Goal: Transaction & Acquisition: Purchase product/service

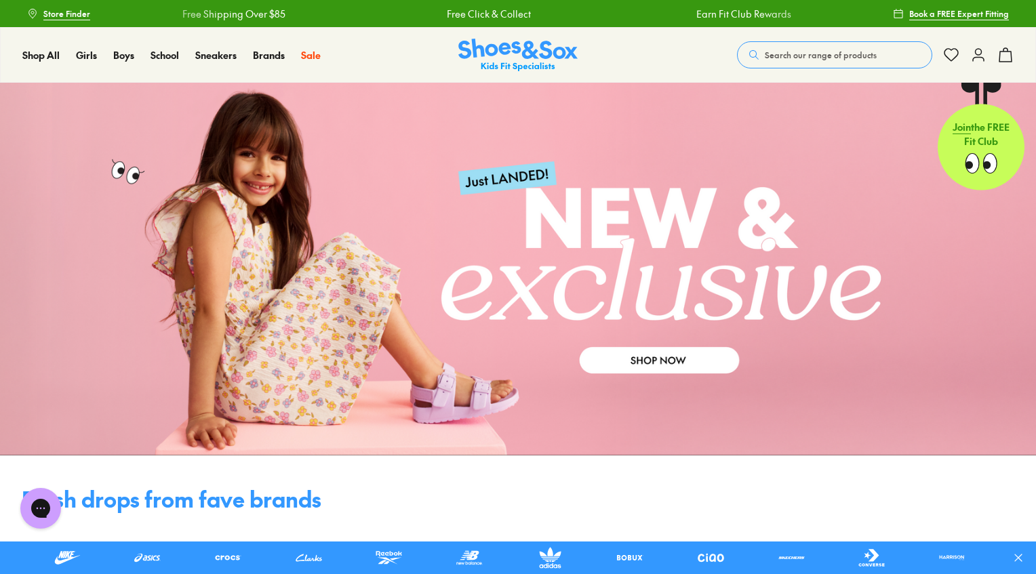
click at [980, 56] on icon at bounding box center [978, 55] width 16 height 16
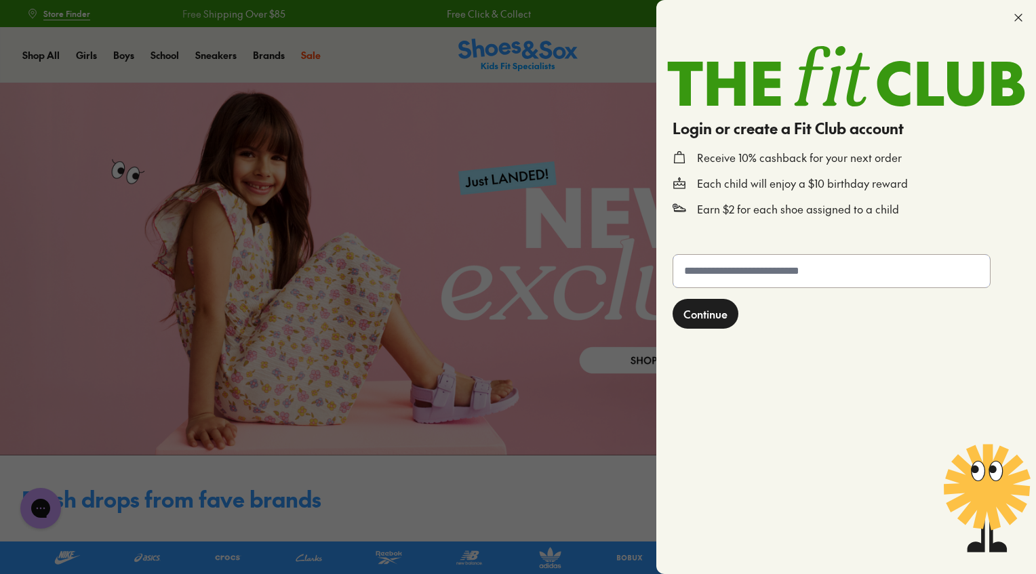
click at [766, 283] on input "text" at bounding box center [831, 271] width 317 height 33
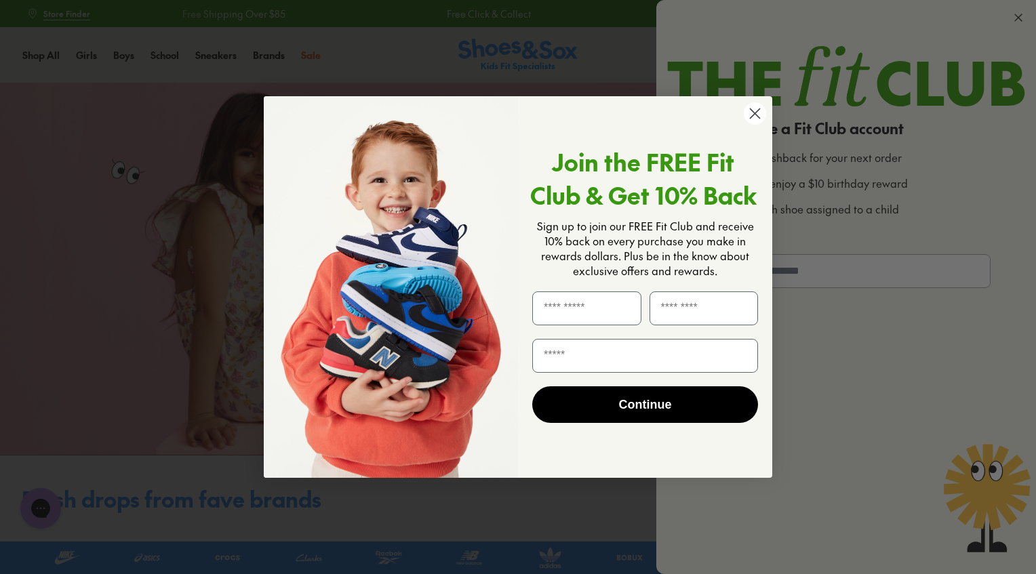
click at [757, 119] on circle "Close dialog" at bounding box center [755, 113] width 22 height 22
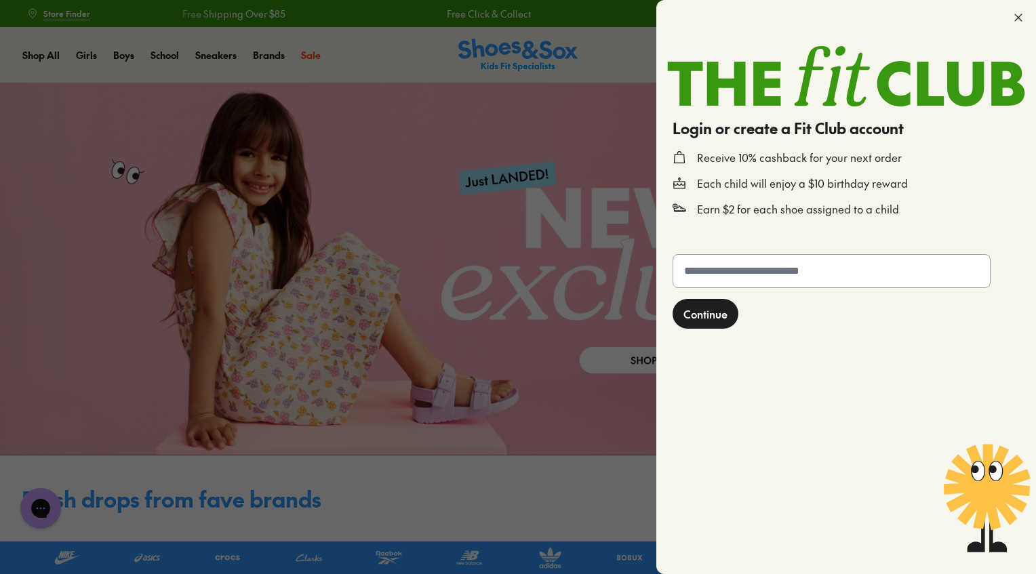
click at [766, 273] on input "text" at bounding box center [831, 271] width 317 height 33
type input "**********"
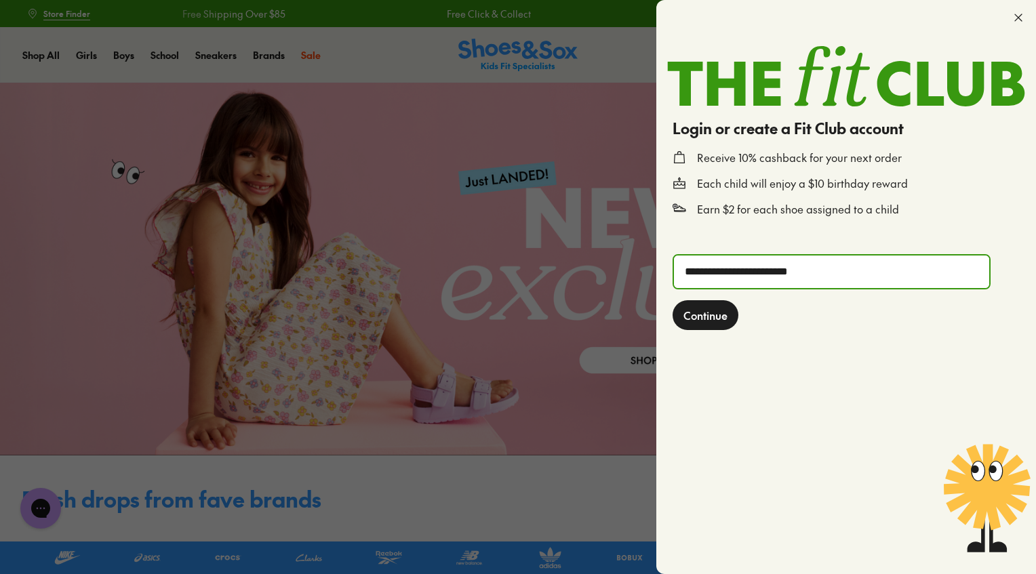
click at [710, 309] on span "Continue" at bounding box center [705, 315] width 44 height 16
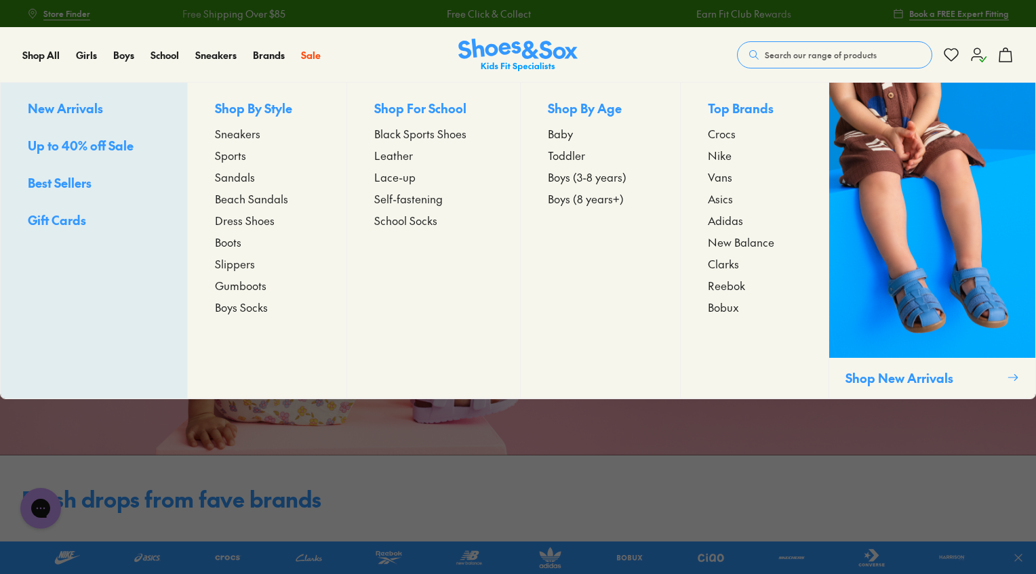
click at [729, 201] on span "Asics" at bounding box center [720, 199] width 25 height 16
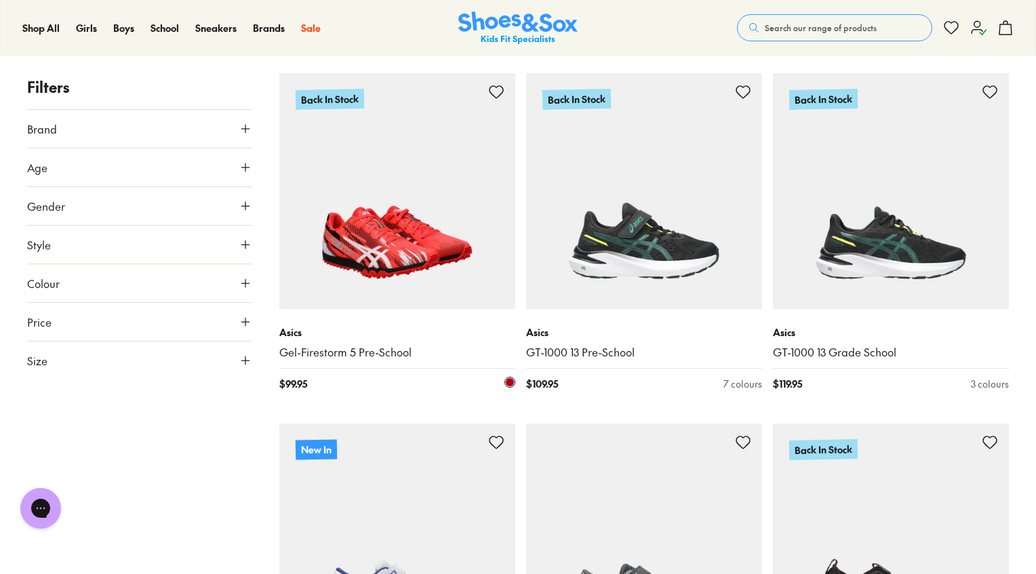
scroll to position [205, 0]
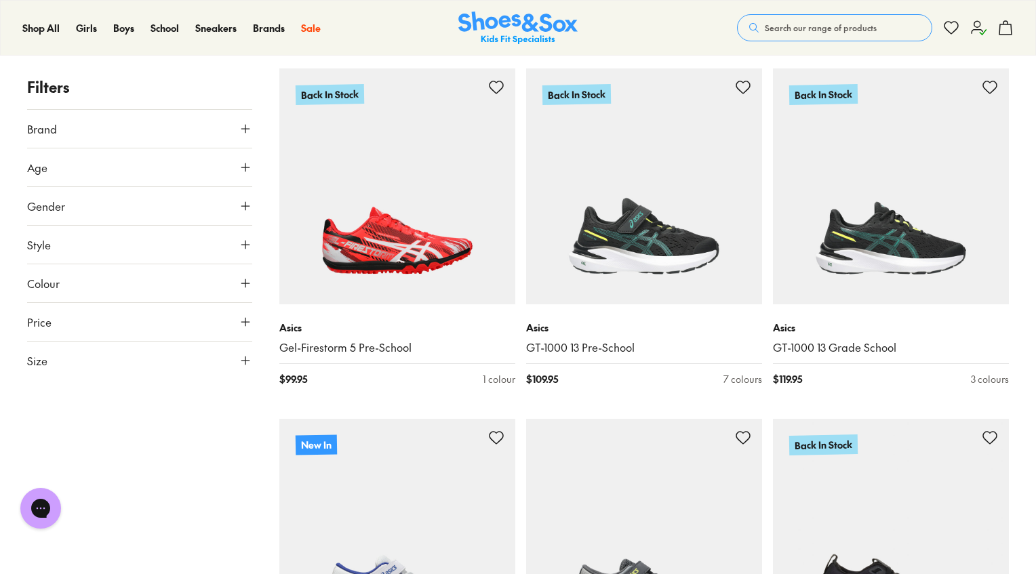
click at [80, 207] on button "Gender" at bounding box center [139, 206] width 225 height 38
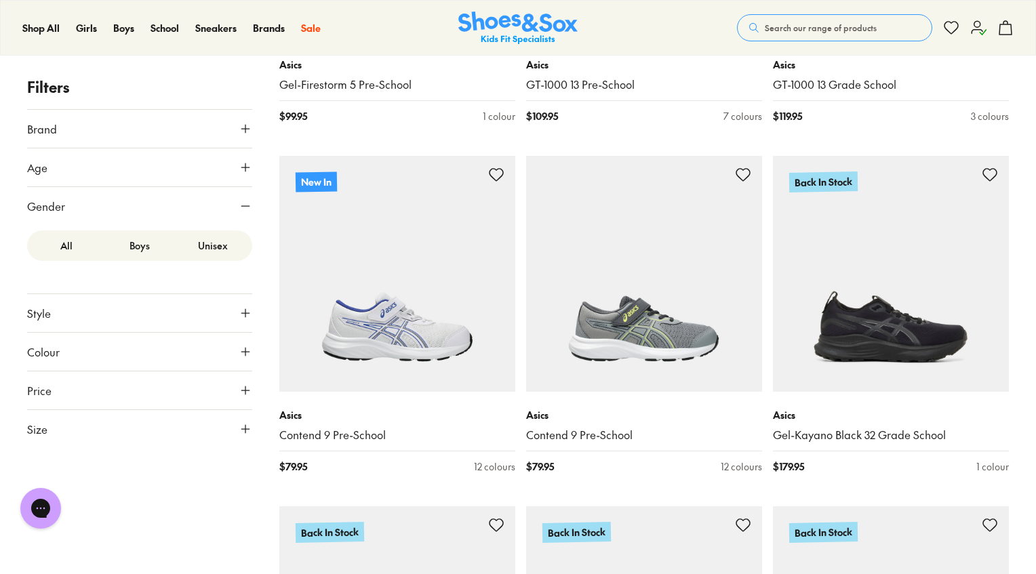
scroll to position [483, 0]
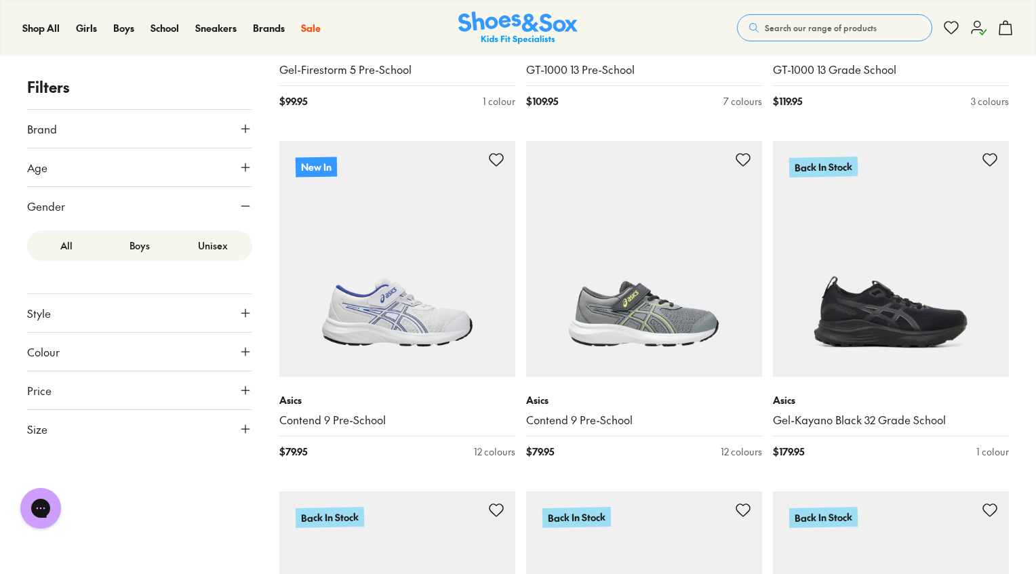
drag, startPoint x: 75, startPoint y: 351, endPoint x: 244, endPoint y: 357, distance: 169.6
click at [244, 357] on icon at bounding box center [246, 352] width 14 height 14
click at [176, 384] on label "White" at bounding box center [169, 385] width 26 height 14
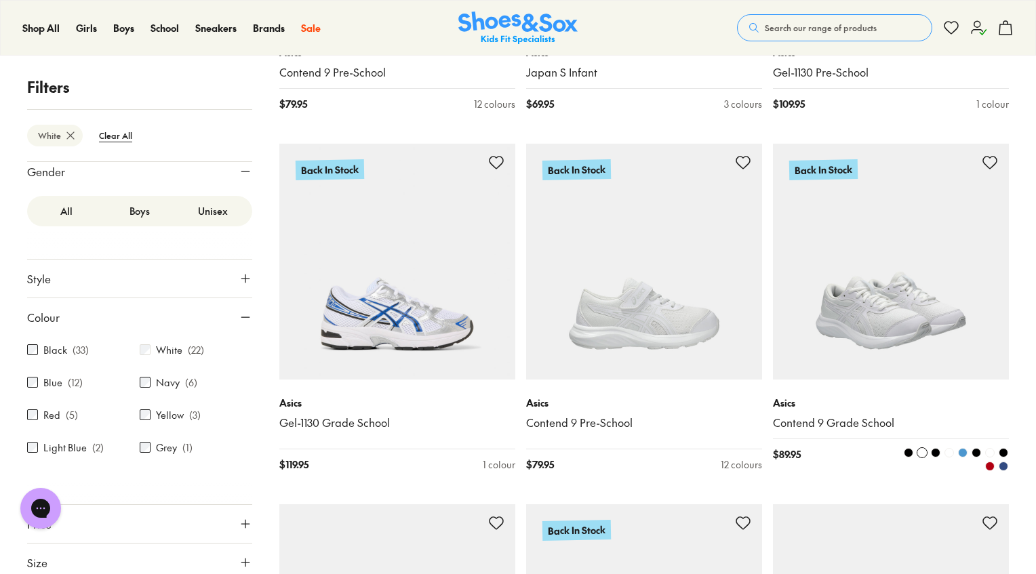
scroll to position [527, 0]
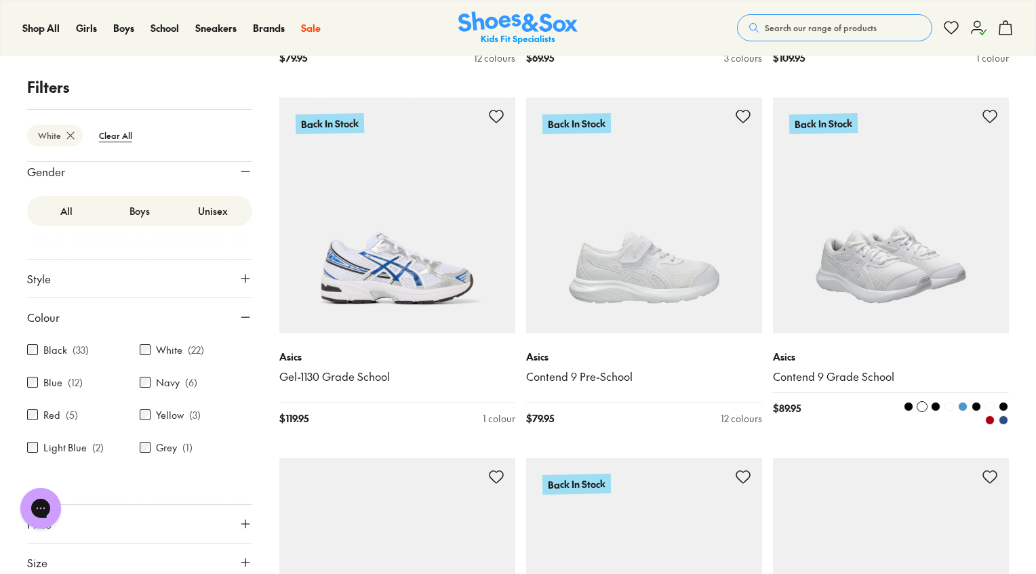
click at [990, 417] on span at bounding box center [989, 420] width 9 height 9
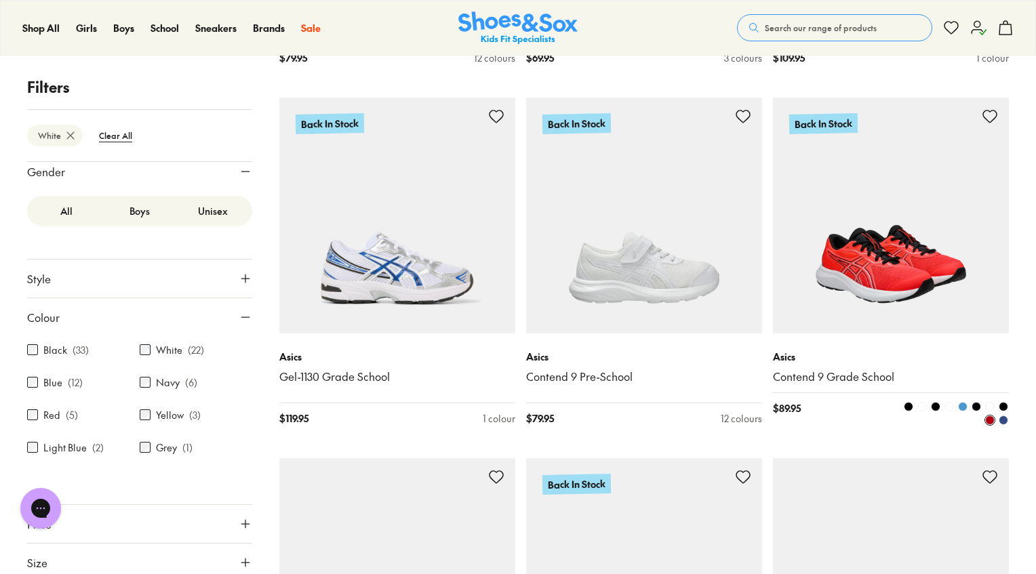
click at [1004, 416] on span at bounding box center [1003, 420] width 9 height 9
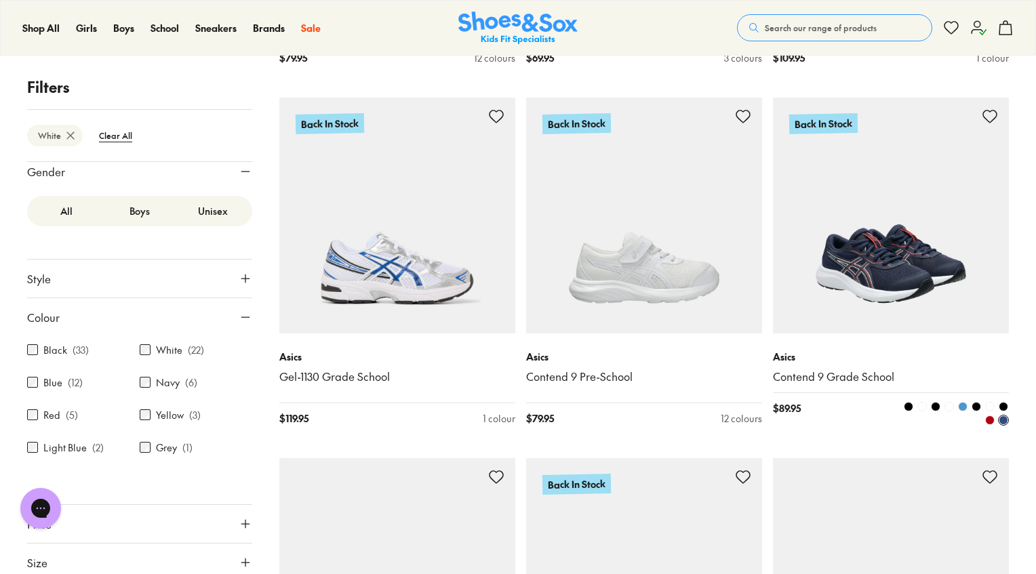
click at [952, 405] on span at bounding box center [949, 406] width 9 height 9
click at [951, 404] on span at bounding box center [949, 406] width 9 height 9
click at [947, 405] on span at bounding box center [949, 406] width 9 height 9
click at [938, 405] on span at bounding box center [935, 406] width 9 height 9
click at [922, 409] on span at bounding box center [921, 406] width 9 height 9
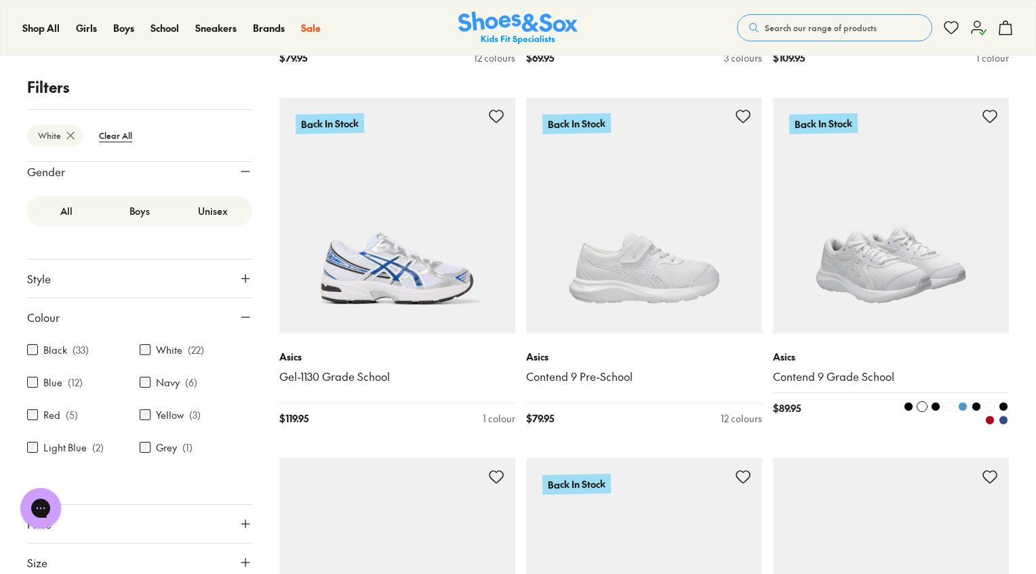
click at [907, 406] on span at bounding box center [908, 406] width 9 height 9
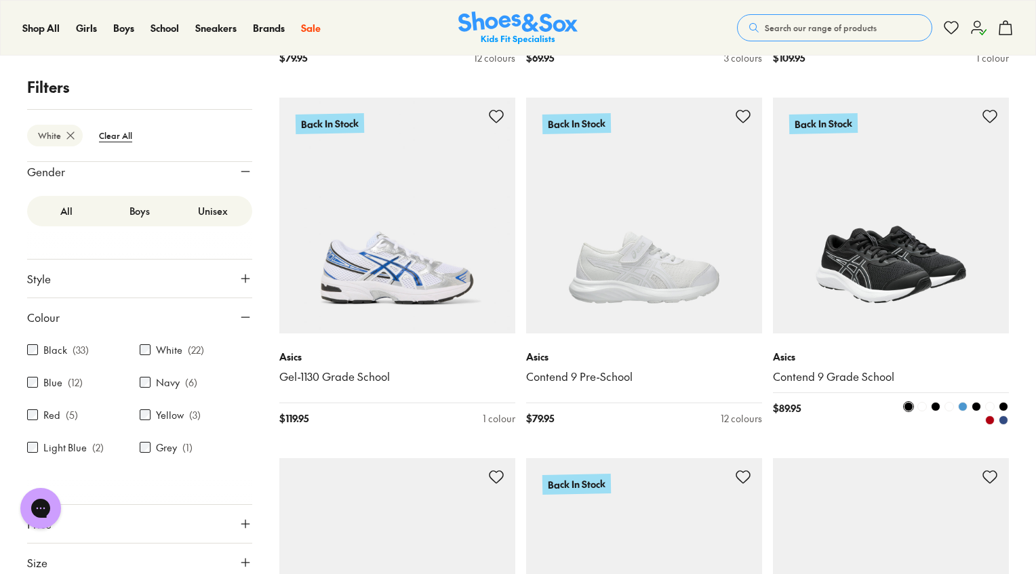
click at [988, 405] on span at bounding box center [989, 406] width 9 height 9
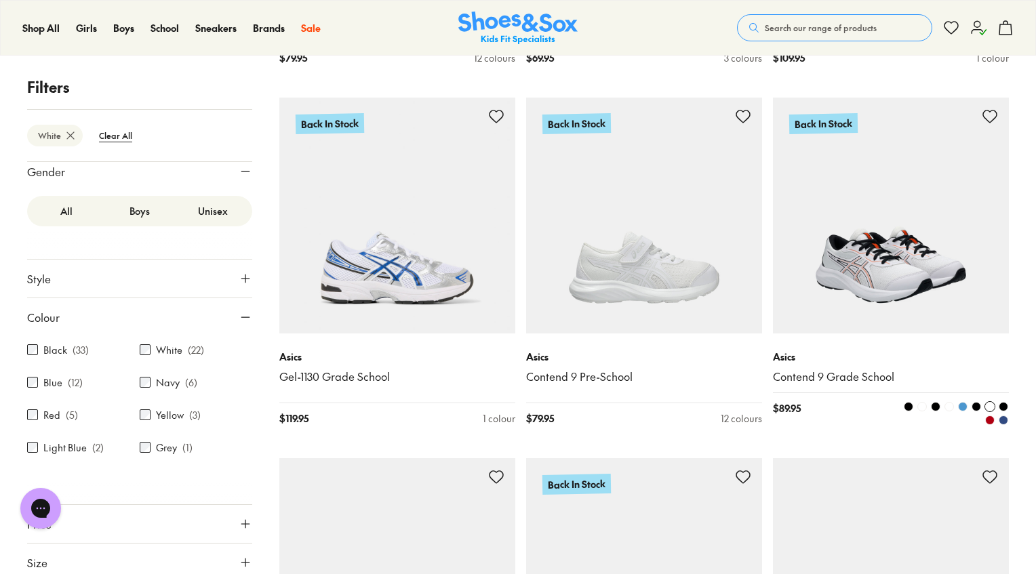
click at [949, 405] on span at bounding box center [949, 406] width 9 height 9
click at [924, 408] on span at bounding box center [921, 406] width 9 height 9
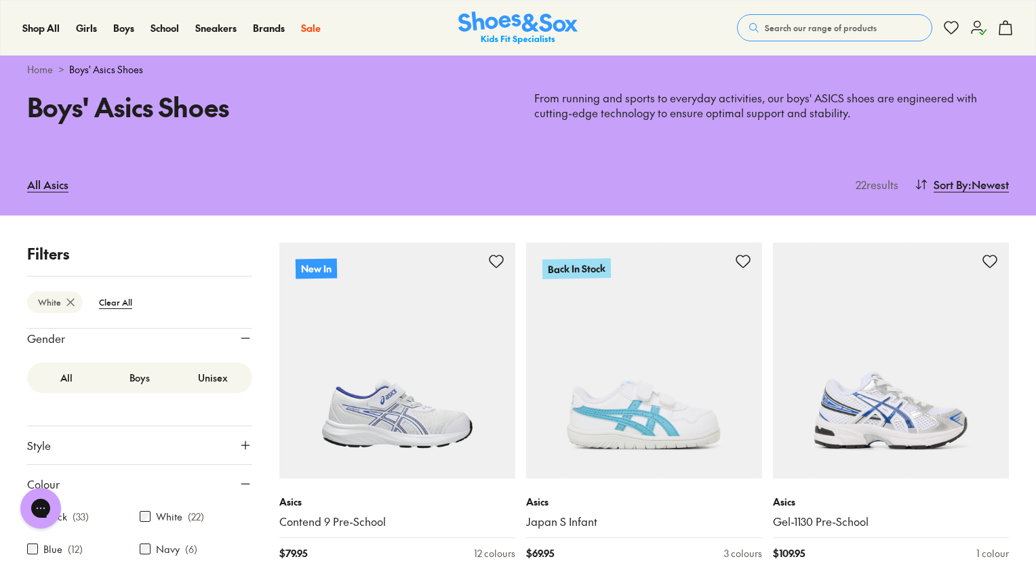
scroll to position [0, 0]
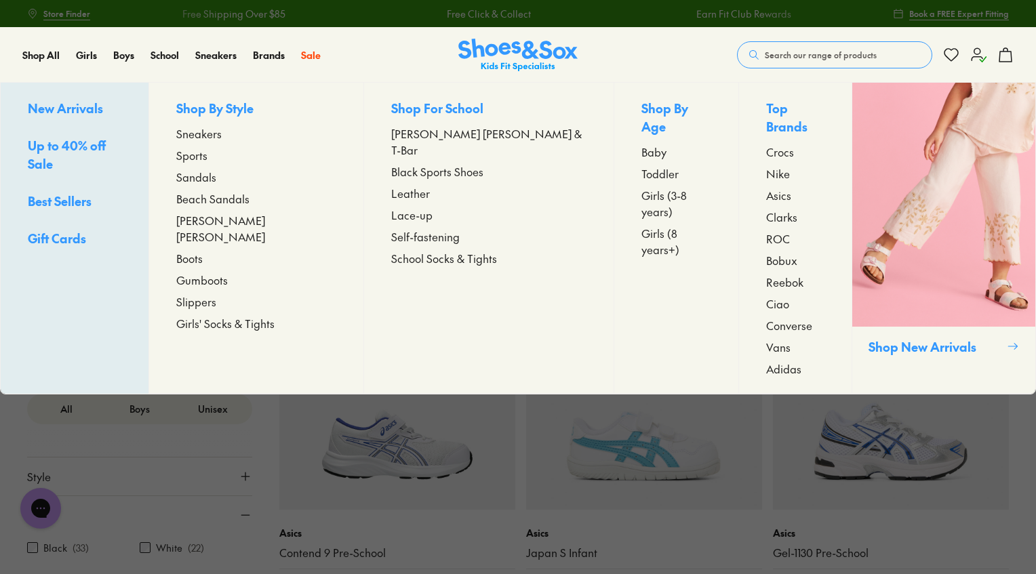
click at [241, 221] on span "[PERSON_NAME] [PERSON_NAME]" at bounding box center [256, 228] width 160 height 33
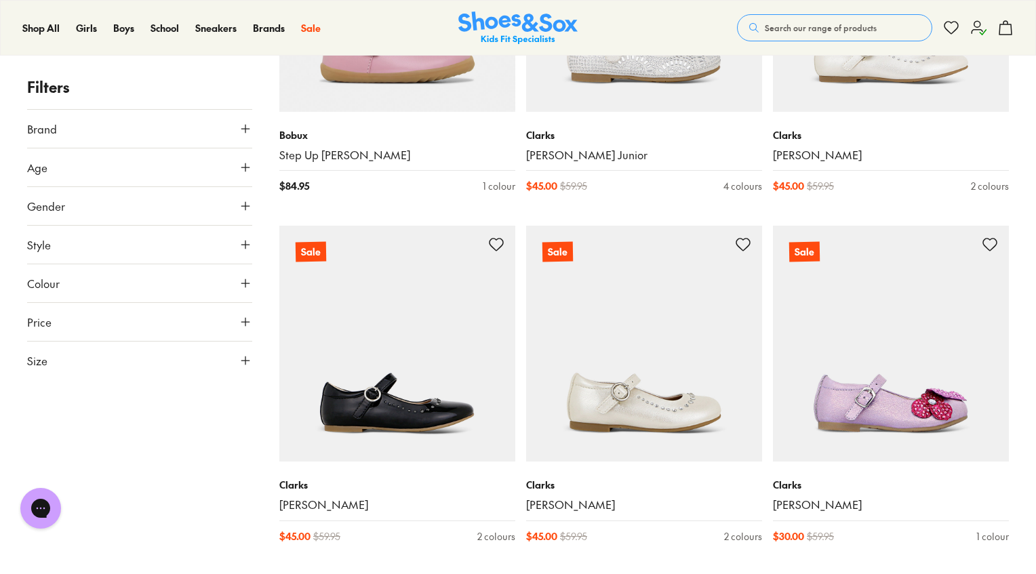
scroll to position [2566, 0]
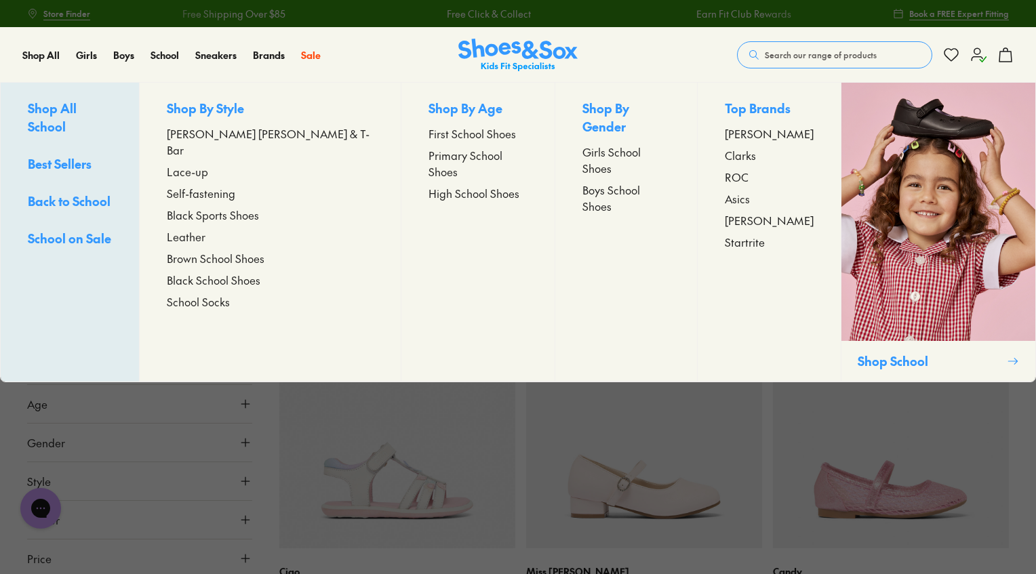
click at [246, 134] on span "[PERSON_NAME] [PERSON_NAME] & T-Bar" at bounding box center [270, 141] width 207 height 33
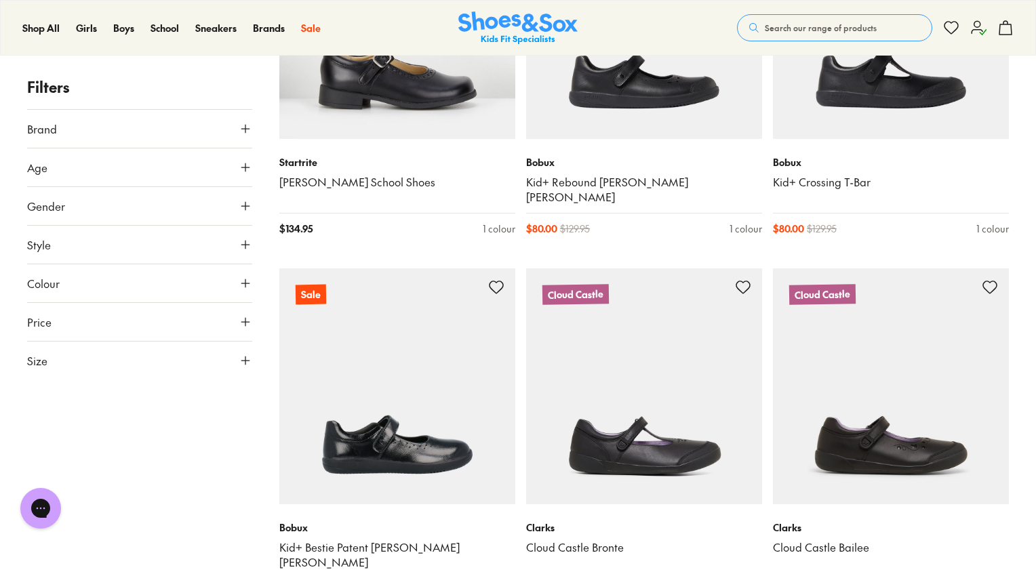
scroll to position [2528, 0]
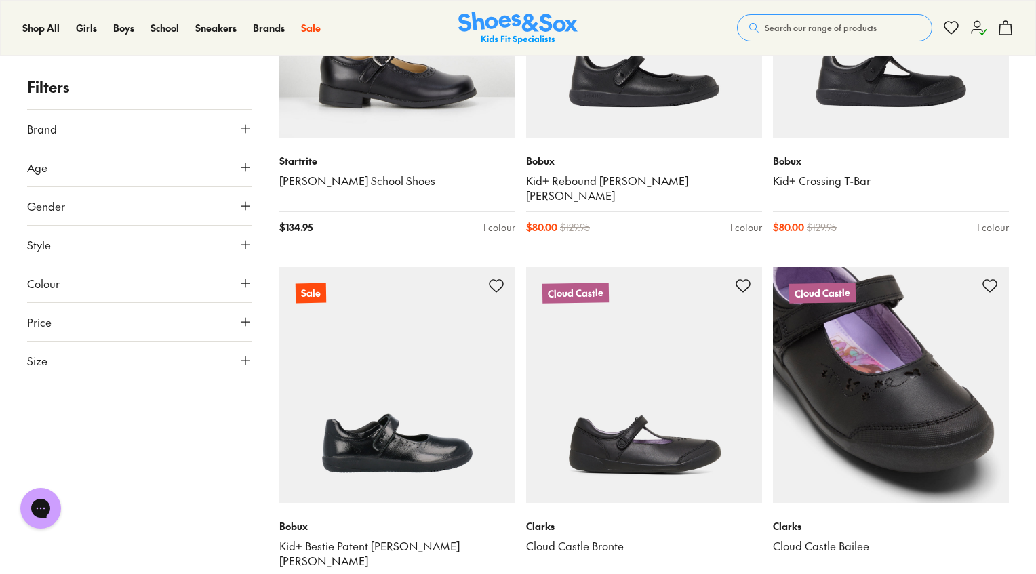
click at [926, 397] on img at bounding box center [891, 385] width 236 height 236
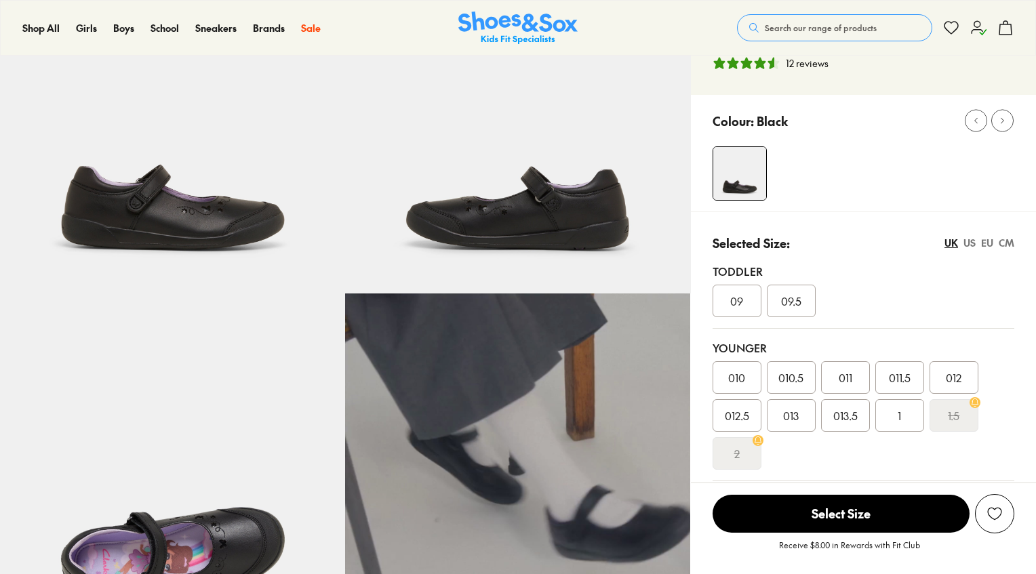
select select "*"
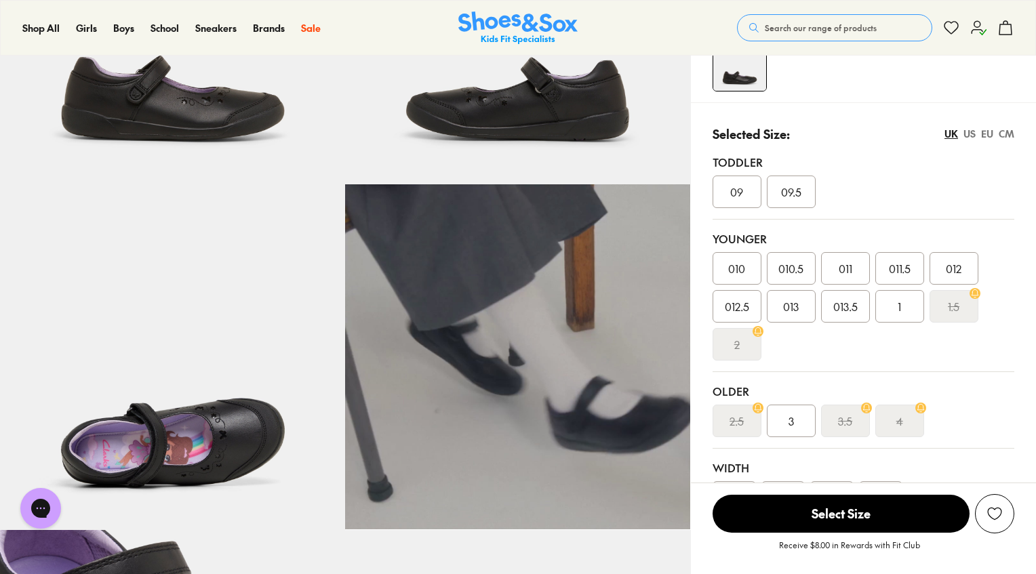
scroll to position [245, 0]
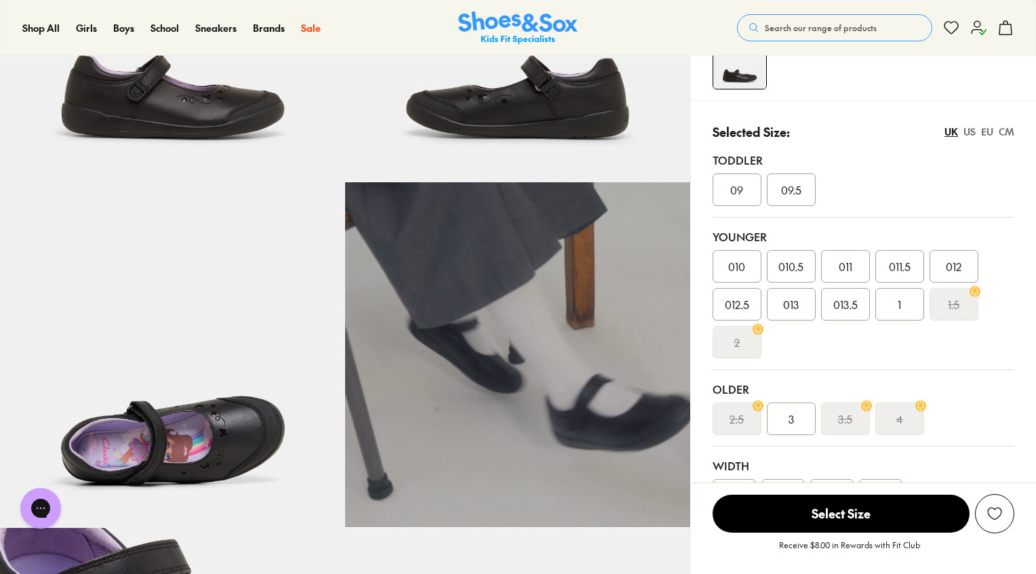
click at [787, 418] on div "3" at bounding box center [791, 419] width 49 height 33
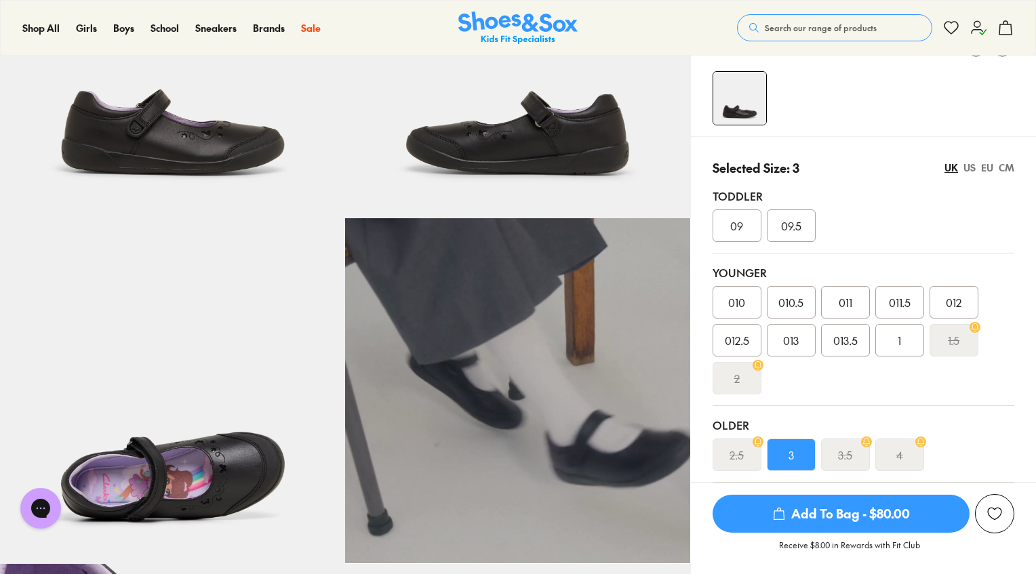
scroll to position [174, 0]
